Goal: Communication & Community: Answer question/provide support

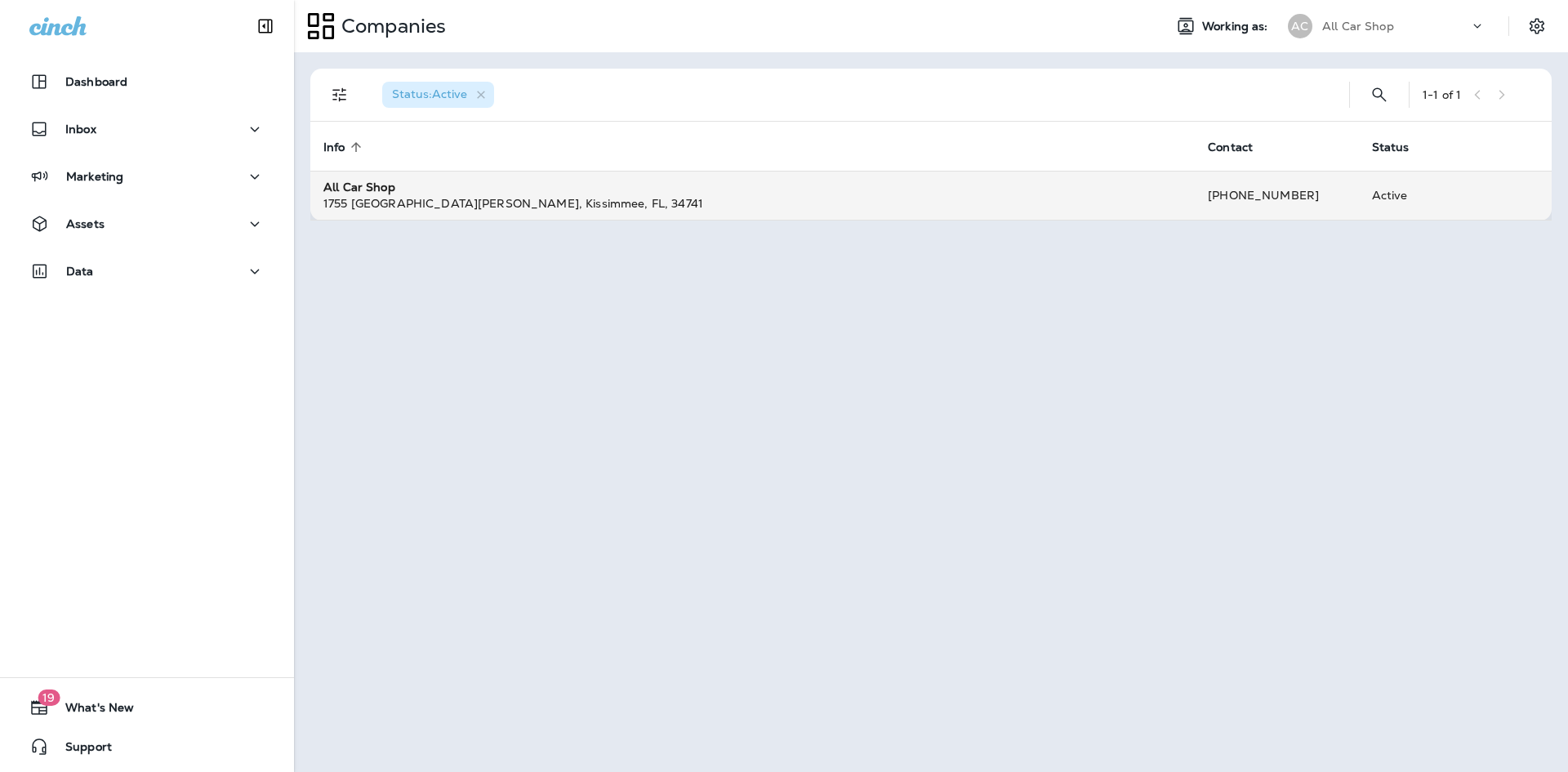
click at [579, 213] on td "All Car Shop [STREET_ADDRESS][PERSON_NAME]" at bounding box center [752, 195] width 885 height 49
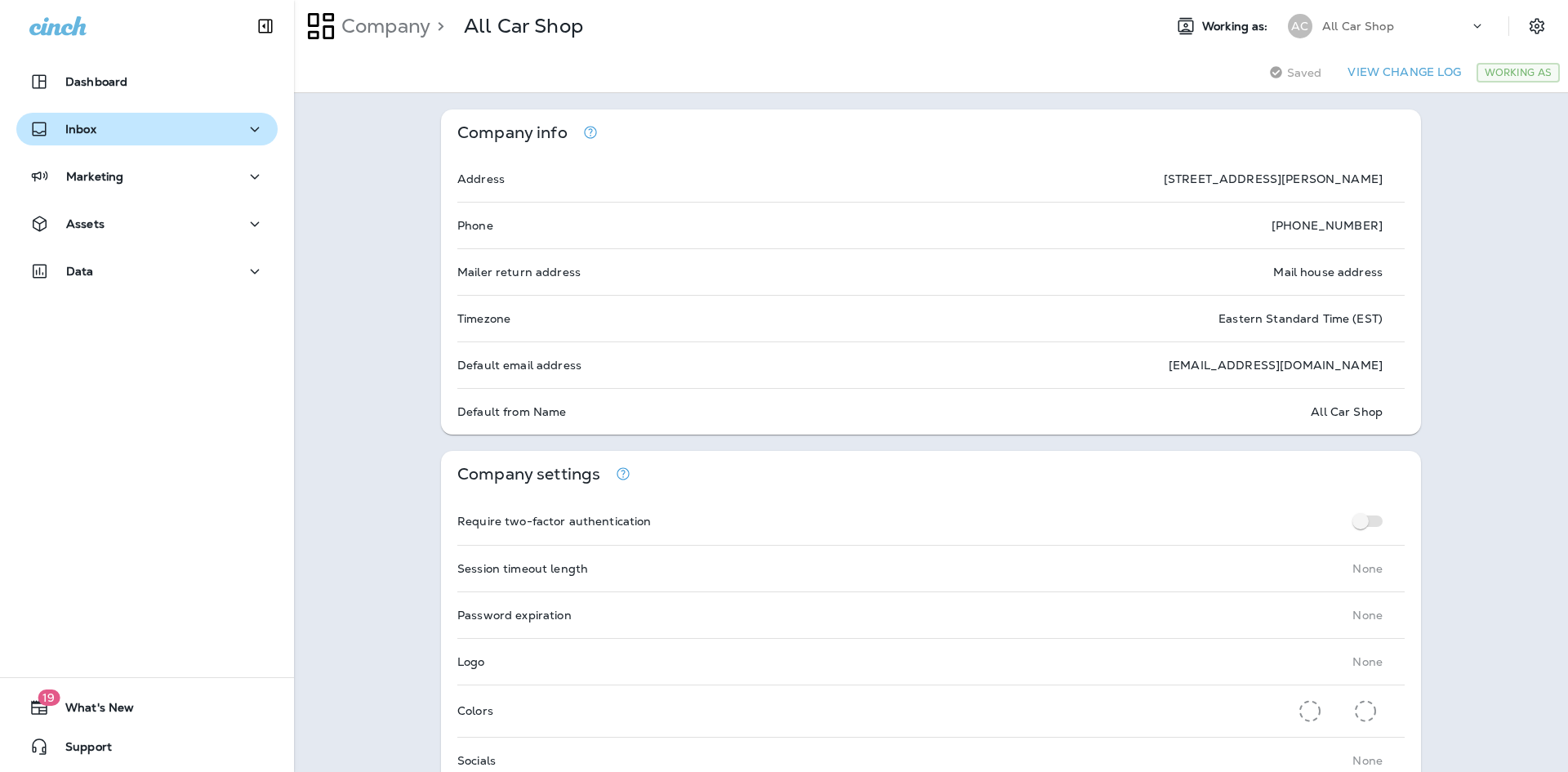
click at [71, 128] on p "Inbox" at bounding box center [81, 129] width 31 height 13
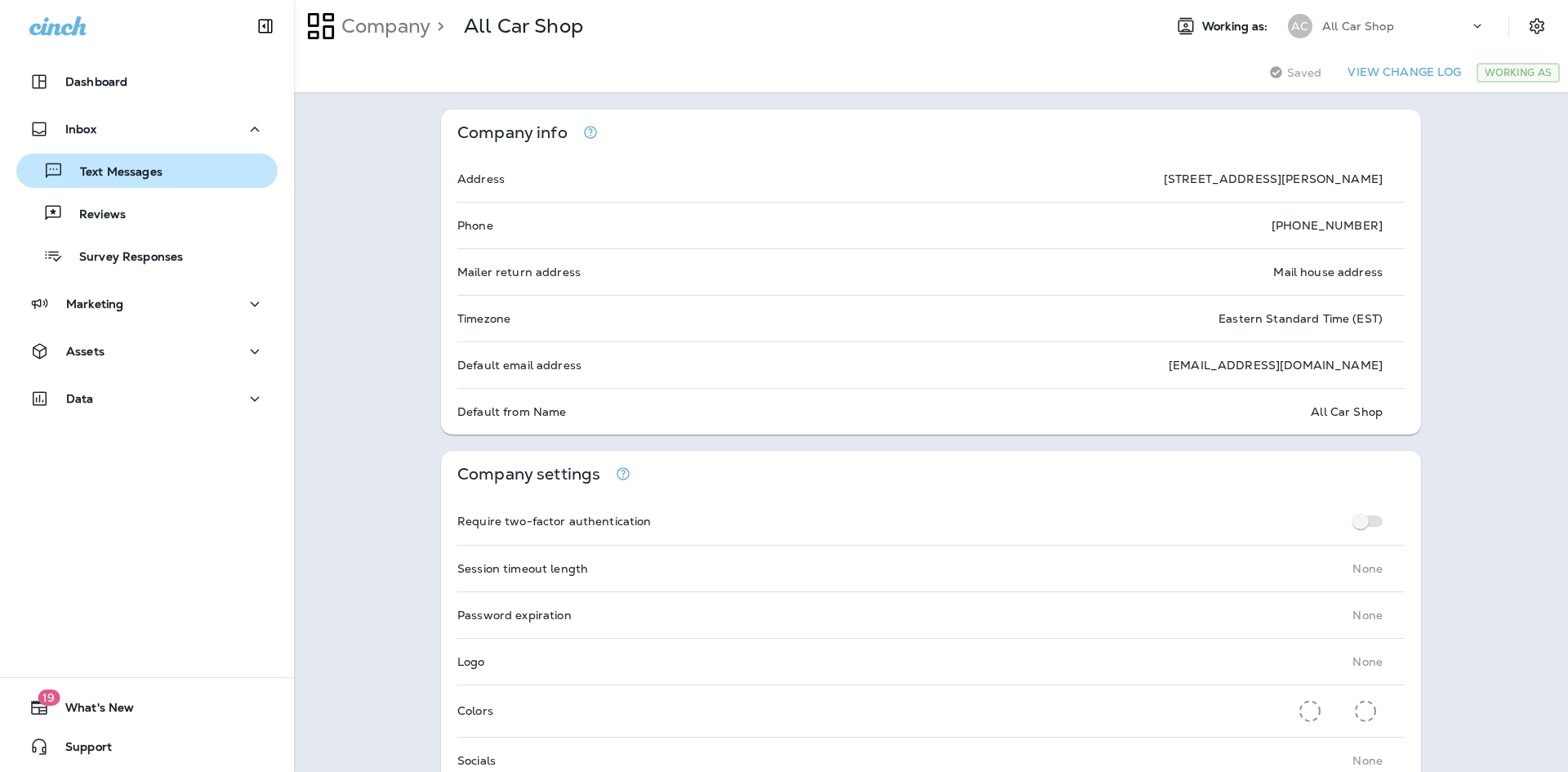
click at [93, 165] on p "Text Messages" at bounding box center [112, 172] width 98 height 16
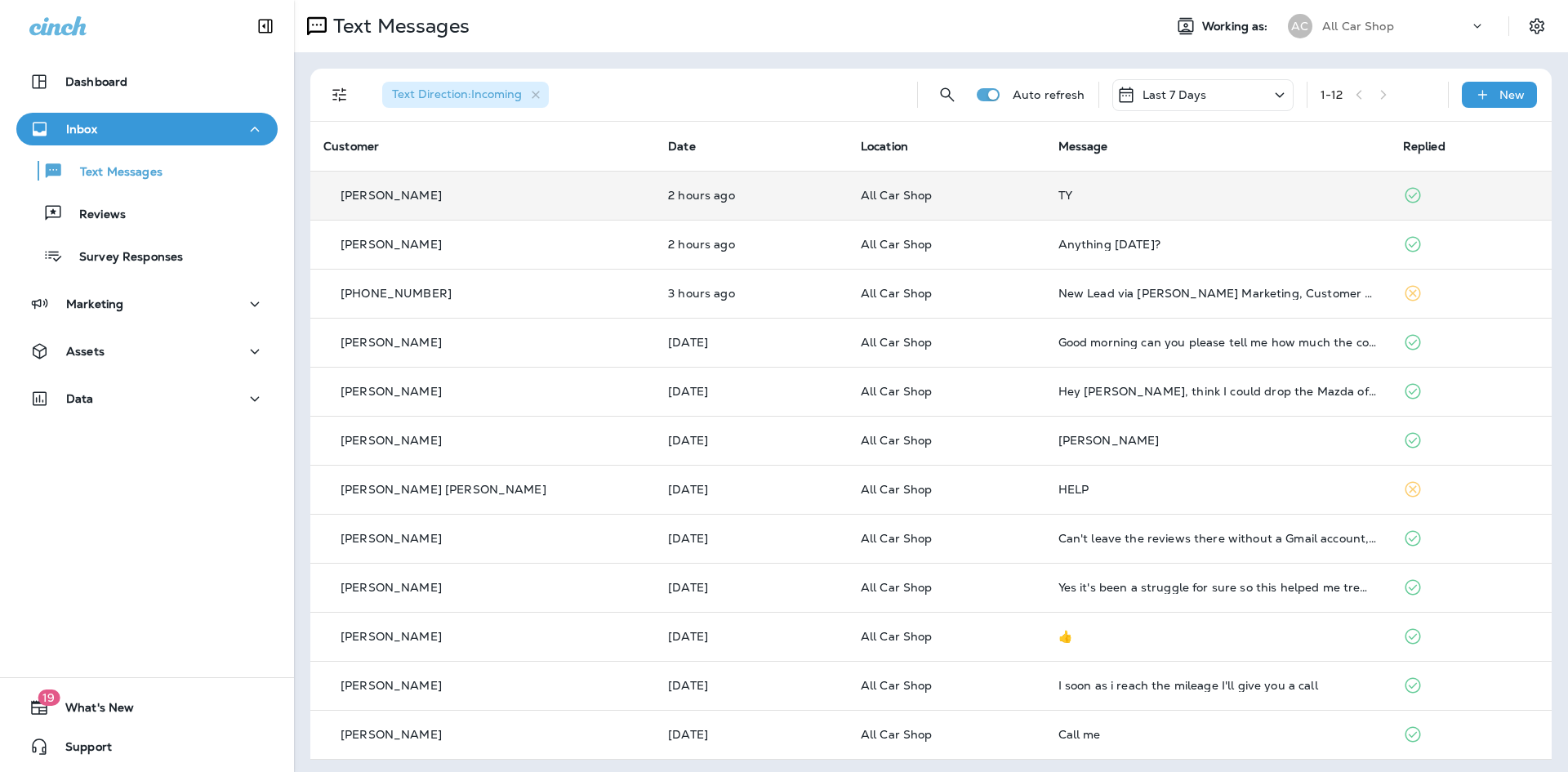
click at [1104, 200] on div "TY" at bounding box center [1218, 195] width 318 height 13
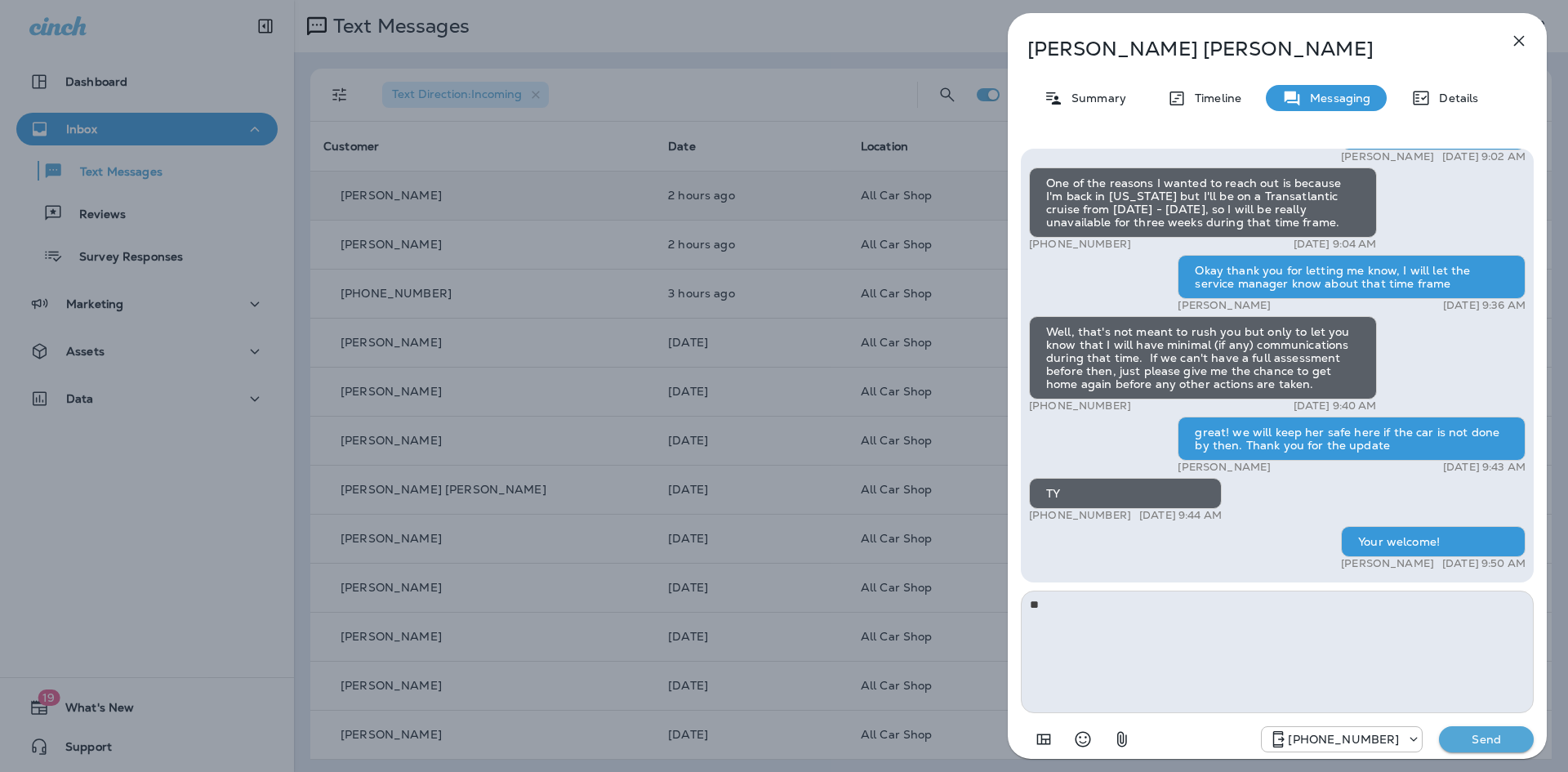
type textarea "*"
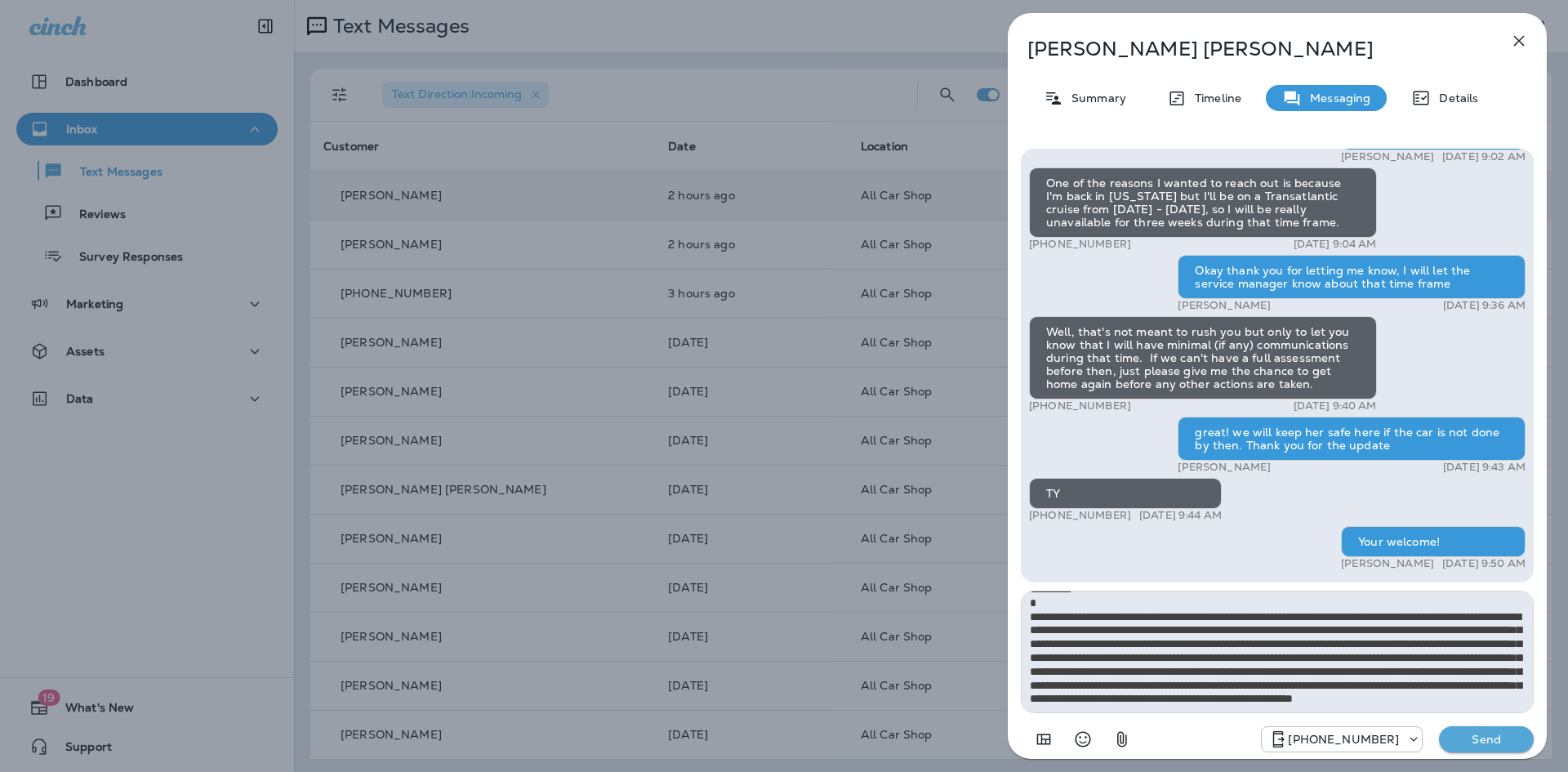
scroll to position [50, 0]
type textarea "**********"
click at [1466, 738] on p "Send" at bounding box center [1486, 740] width 69 height 15
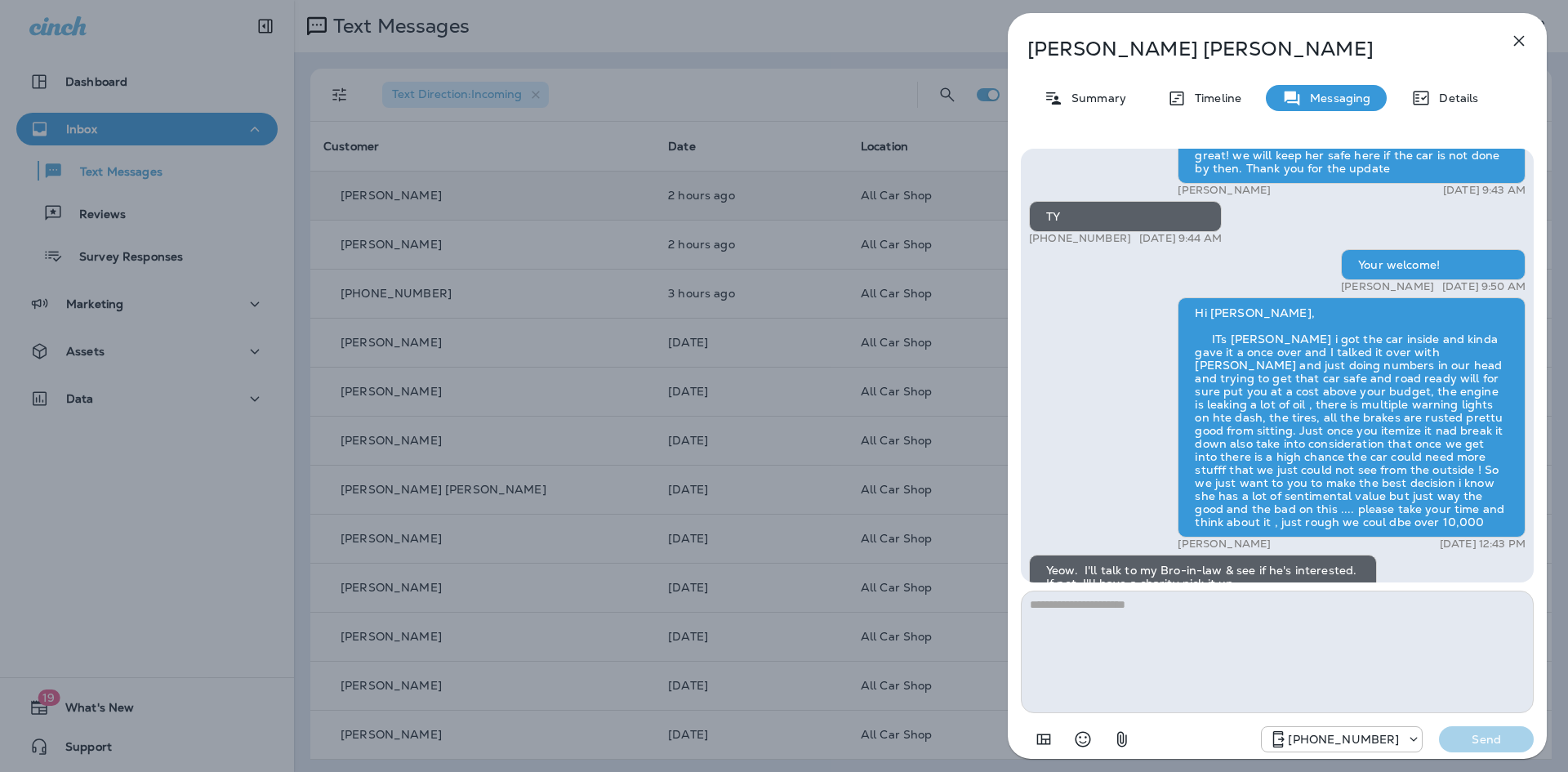
scroll to position [0, 0]
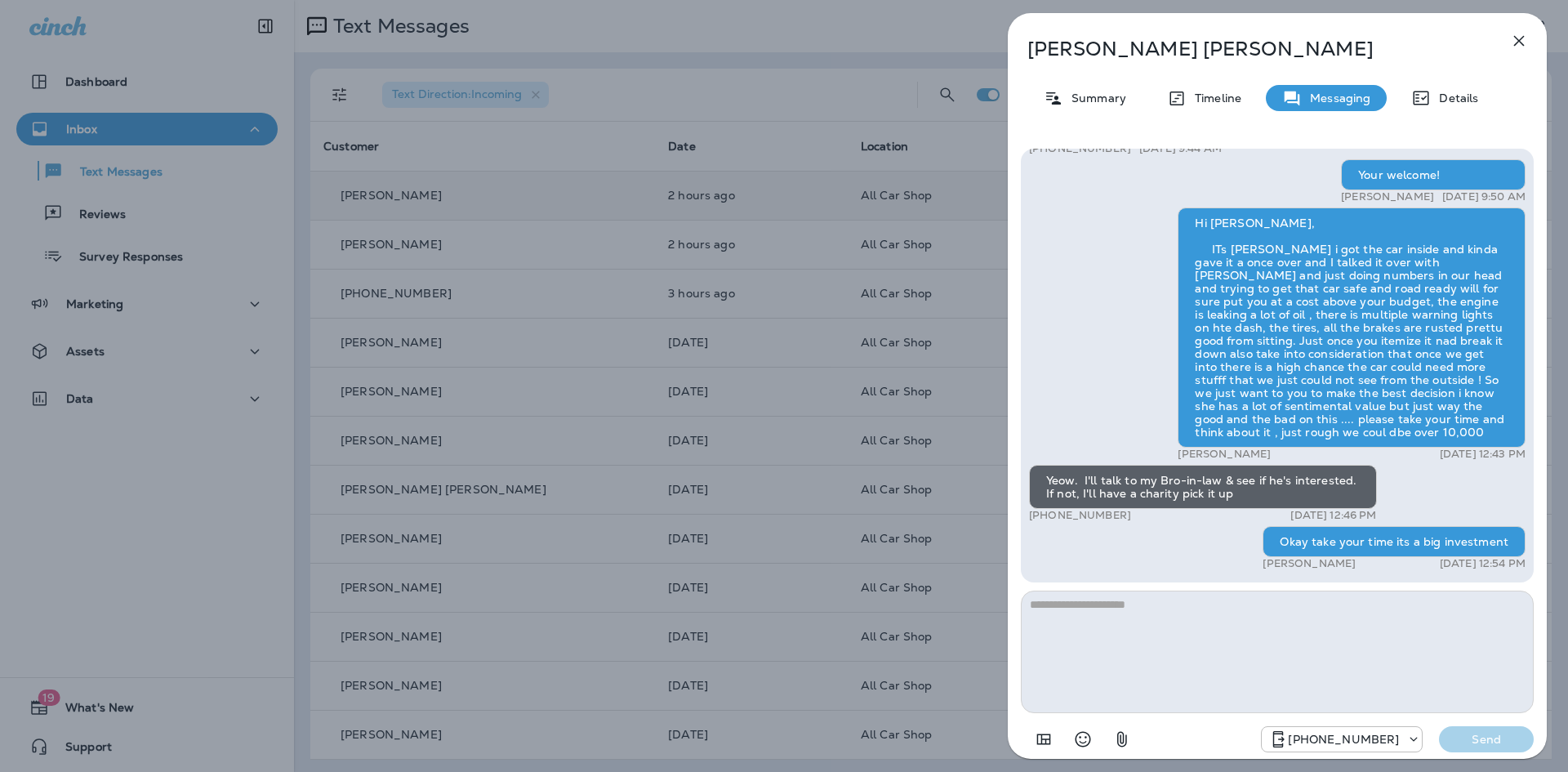
click at [1525, 40] on icon "button" at bounding box center [1518, 40] width 19 height 19
